Goal: Check status

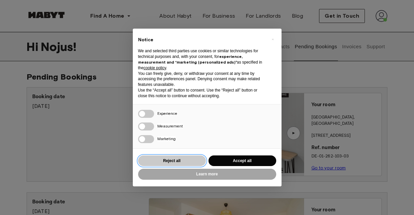
click at [193, 163] on button "Reject all" at bounding box center [172, 160] width 68 height 11
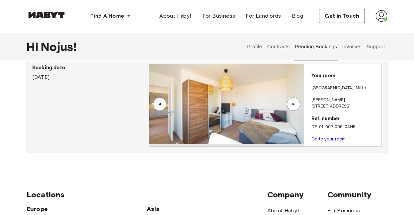
scroll to position [137, 0]
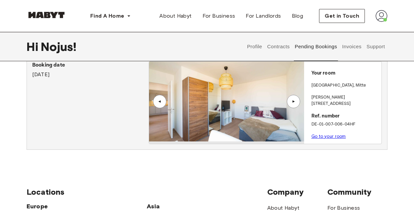
click at [329, 111] on div "Your room [STREET_ADDRESS][PERSON_NAME]. number DE-01-007-006-04HF Go to your r…" at bounding box center [342, 102] width 77 height 82
click at [316, 121] on div "Your room [STREET_ADDRESS][PERSON_NAME]. number DE-01-007-006-04HF Go to your r…" at bounding box center [342, 102] width 77 height 82
click at [322, 121] on p "DE-01-007-006-04HF" at bounding box center [345, 124] width 67 height 7
click at [323, 94] on p "[PERSON_NAME][STREET_ADDRESS]" at bounding box center [345, 100] width 67 height 13
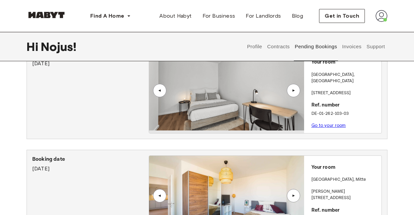
scroll to position [42, 0]
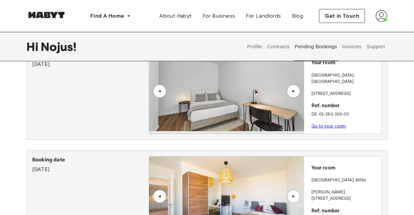
click at [282, 42] on button "Contracts" at bounding box center [278, 46] width 24 height 29
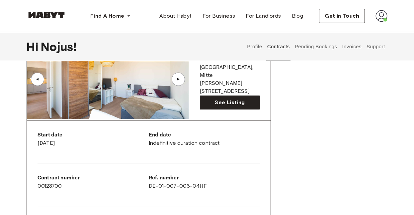
click at [97, 136] on p "Start date" at bounding box center [93, 135] width 111 height 8
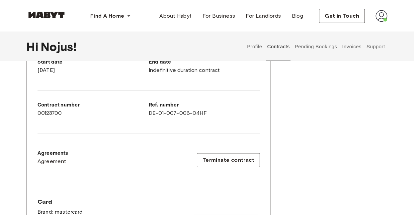
scroll to position [146, 0]
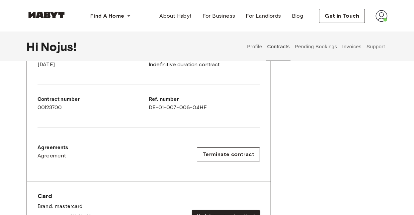
click at [61, 146] on p "Agreements" at bounding box center [53, 148] width 31 height 8
click at [53, 102] on p "Contract number" at bounding box center [93, 99] width 111 height 8
click at [54, 100] on p "Contract number" at bounding box center [93, 99] width 111 height 8
click at [162, 99] on p "Ref. number" at bounding box center [204, 99] width 111 height 8
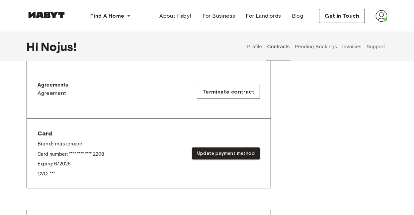
scroll to position [217, 0]
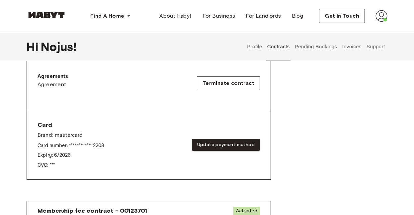
click at [110, 125] on div "Card Brand: mastercard Card number: **** **** **** 2208 Expiry: 6 / 2026 CVC: *…" at bounding box center [149, 145] width 223 height 48
click at [59, 76] on p "Agreements" at bounding box center [53, 76] width 31 height 8
click at [188, 89] on div "Agreements Agreement Terminate contract" at bounding box center [149, 82] width 223 height 21
click at [49, 77] on p "Agreements" at bounding box center [53, 76] width 31 height 8
click at [50, 84] on span "Agreement" at bounding box center [52, 84] width 29 height 8
